Goal: Navigation & Orientation: Go to known website

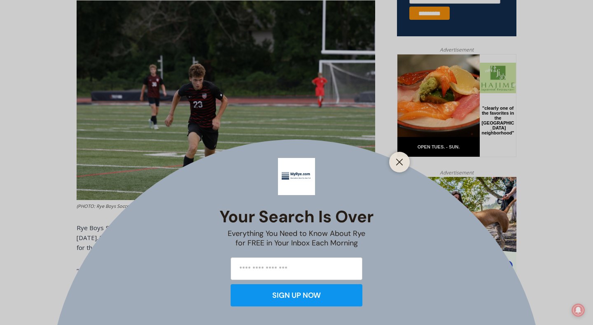
scroll to position [379, 0]
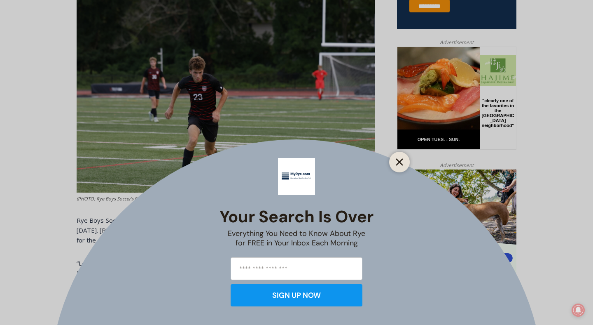
click at [401, 163] on line "Close" at bounding box center [400, 162] width 6 height 6
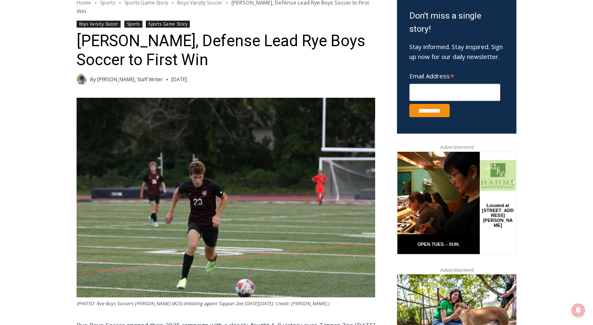
scroll to position [165, 0]
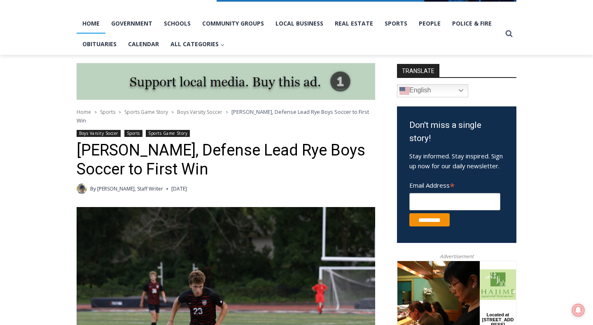
click at [90, 21] on link "Home" at bounding box center [91, 23] width 29 height 21
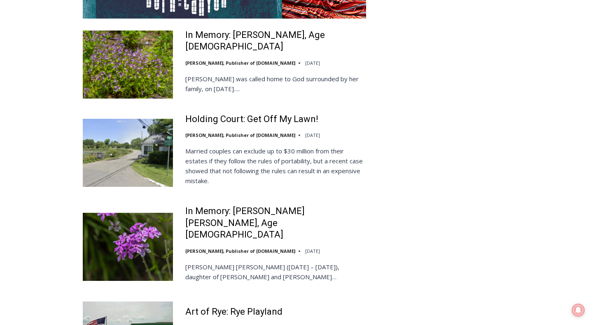
scroll to position [1788, 0]
